Goal: Task Accomplishment & Management: Manage account settings

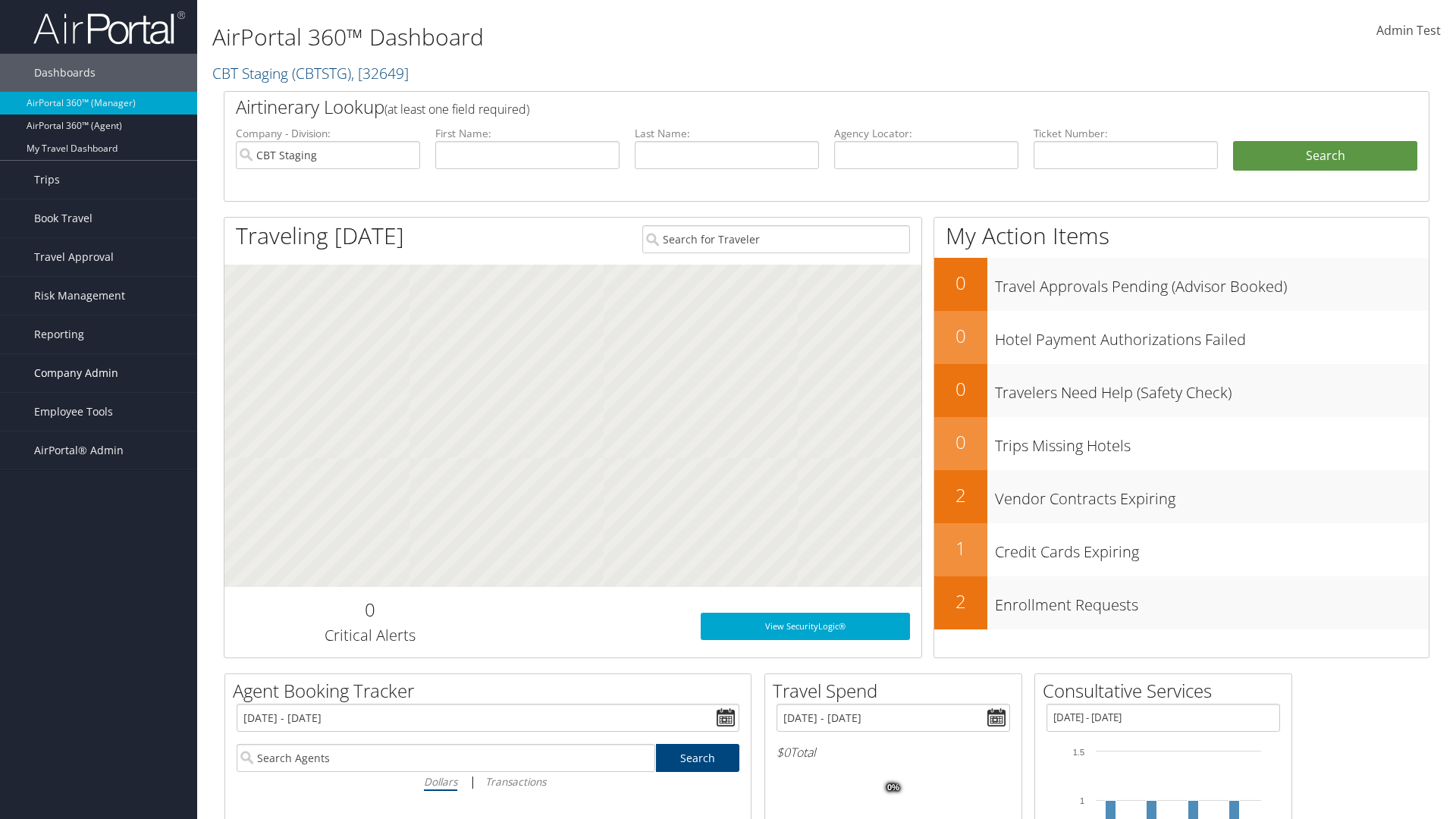
click at [98, 373] on span "Company Admin" at bounding box center [76, 372] width 84 height 38
click at [0, 0] on link "People" at bounding box center [0, 0] width 0 height 0
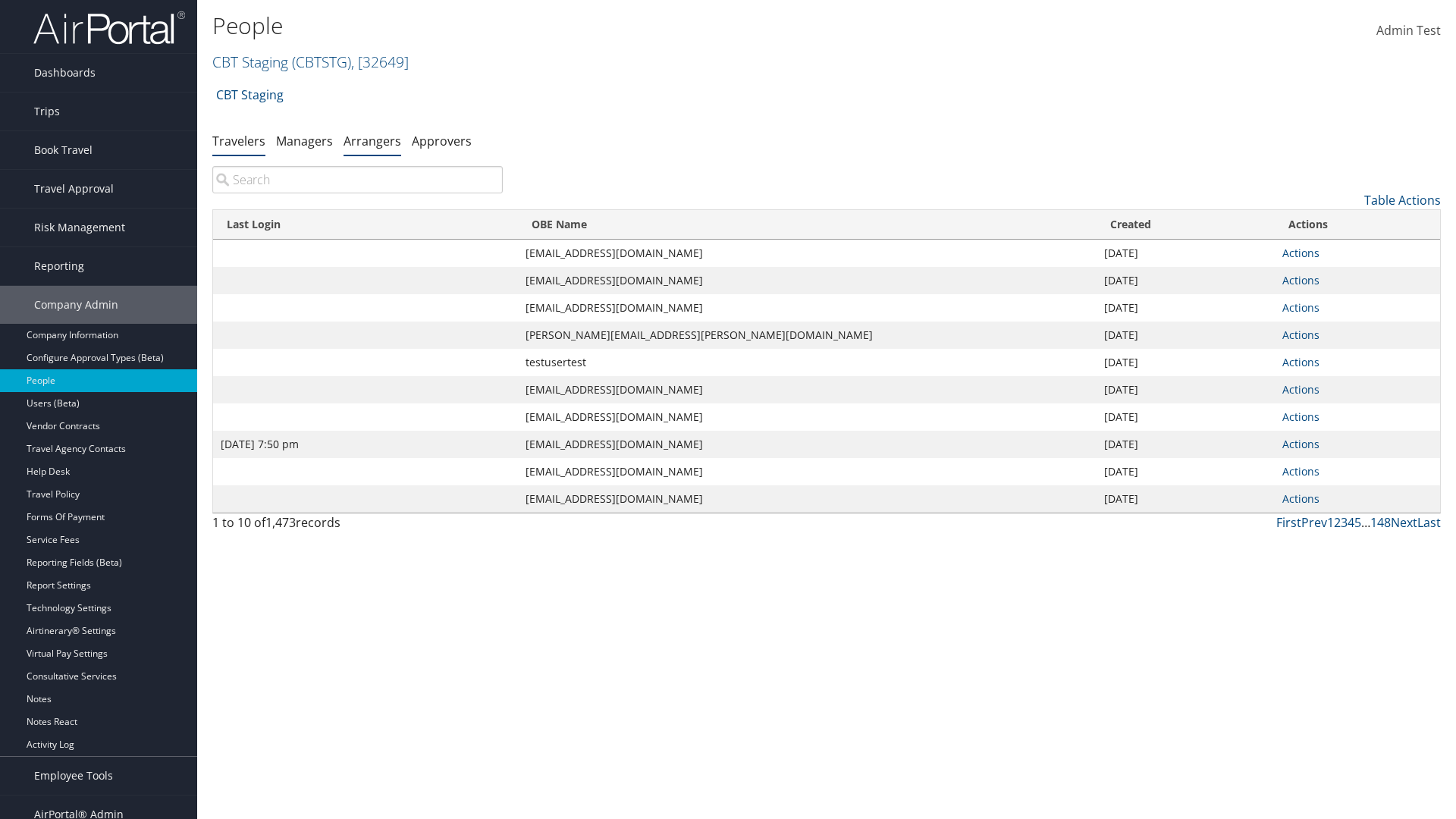
click at [372, 140] on link "Arrangers" at bounding box center [372, 141] width 57 height 17
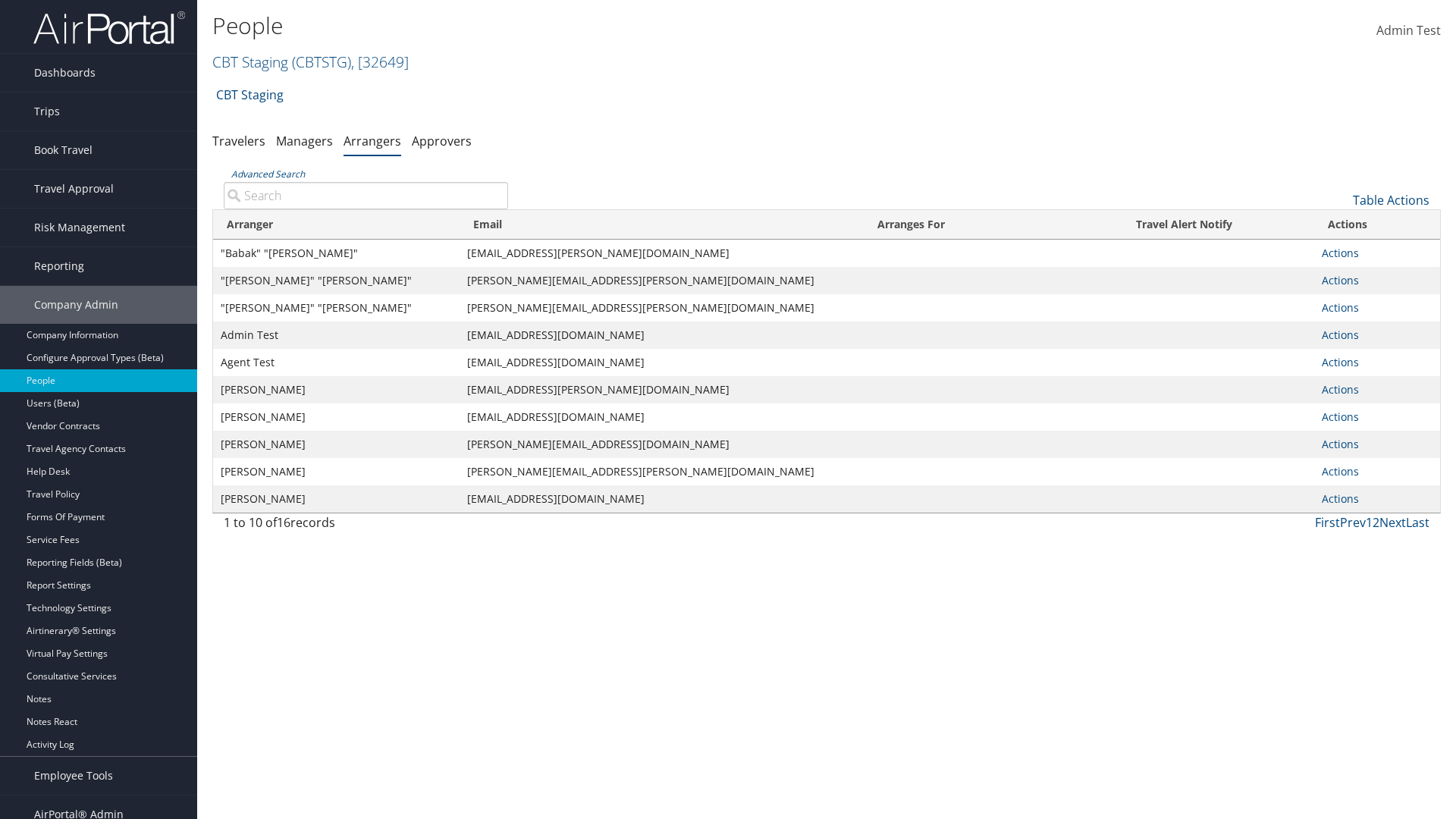
click at [365, 195] on input "Advanced Search" at bounding box center [366, 196] width 285 height 27
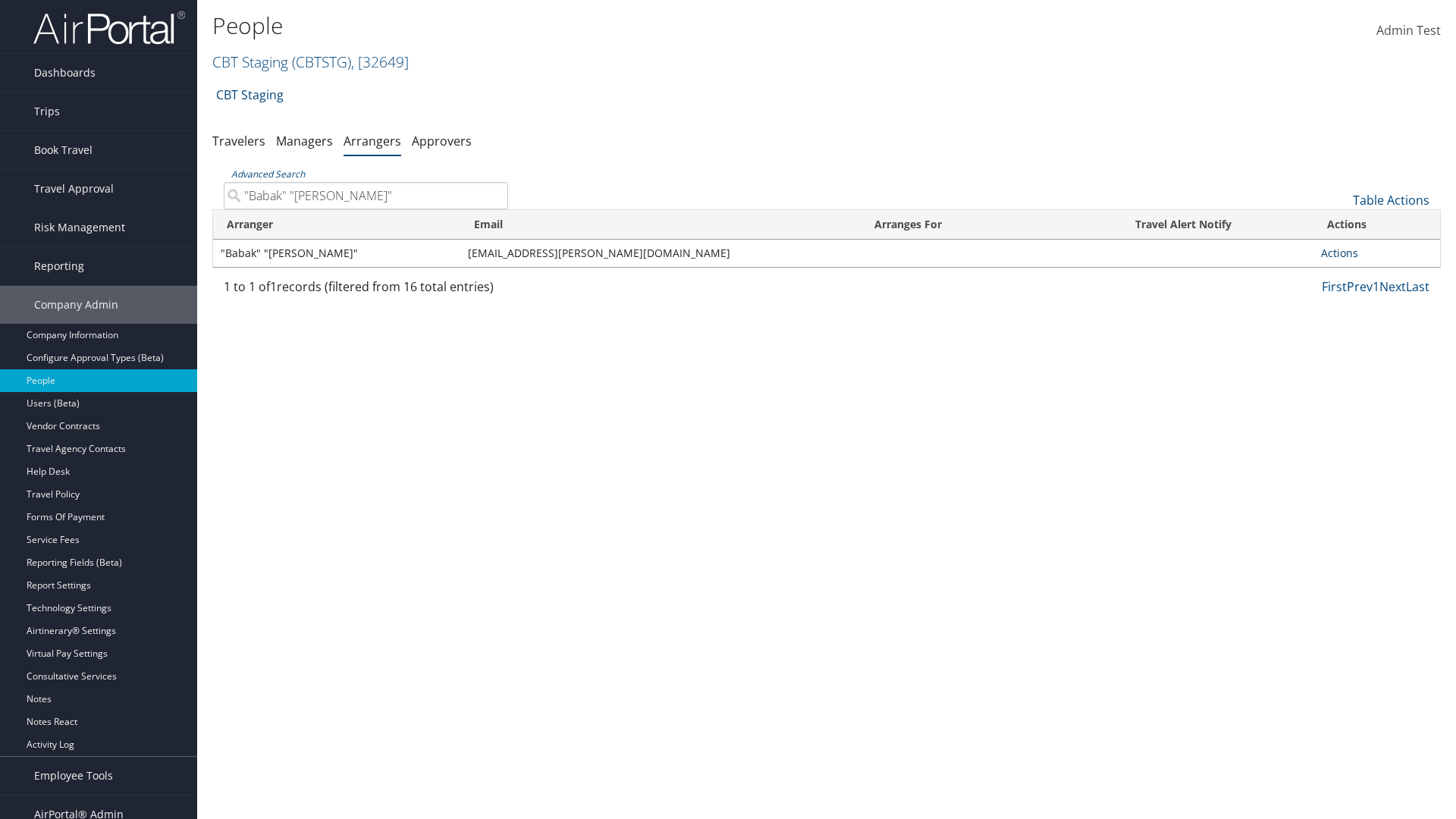
type input ""Babak" "Afshari""
click at [1339, 252] on link "Actions" at bounding box center [1340, 253] width 37 height 15
click at [1357, 326] on link "Edit" at bounding box center [1357, 326] width 70 height 26
